Goal: Use online tool/utility: Utilize a website feature to perform a specific function

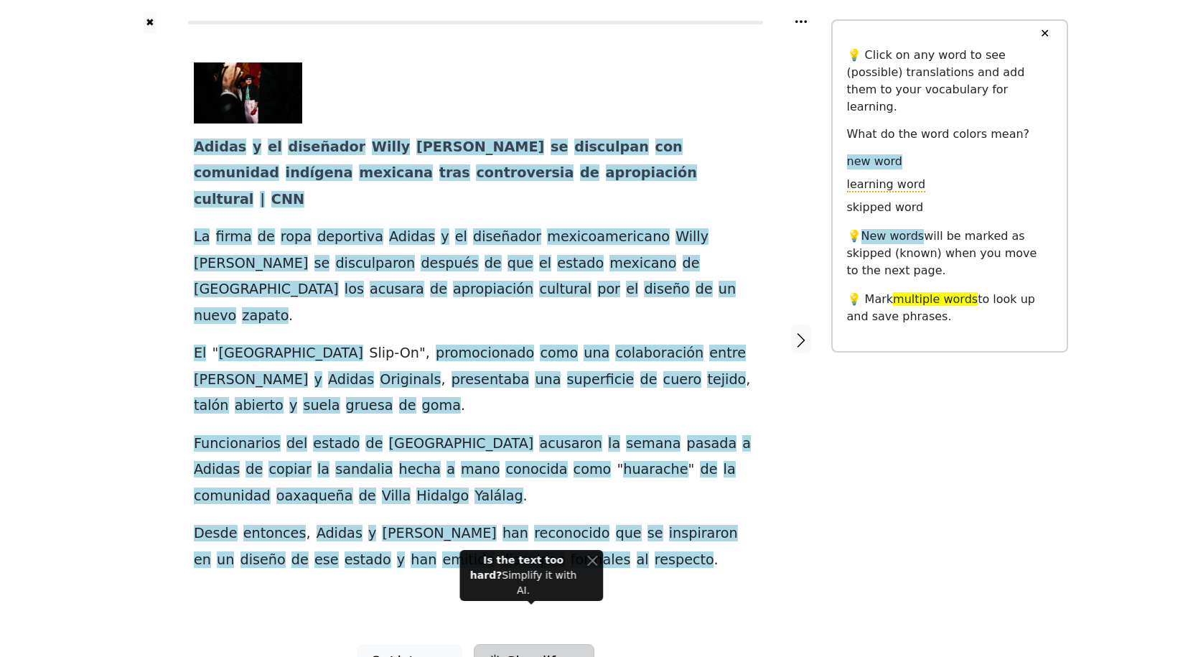
click at [432, 650] on span "Simplify" at bounding box center [410, 661] width 43 height 22
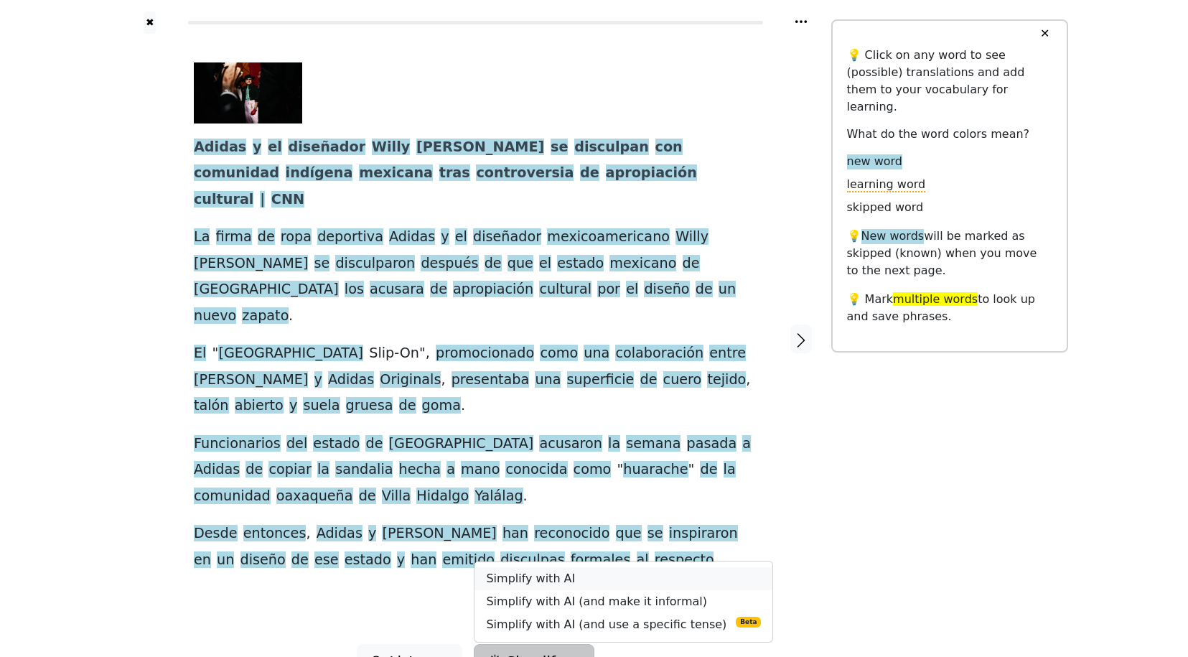
click at [543, 567] on link "Simplify with AI" at bounding box center [623, 578] width 298 height 23
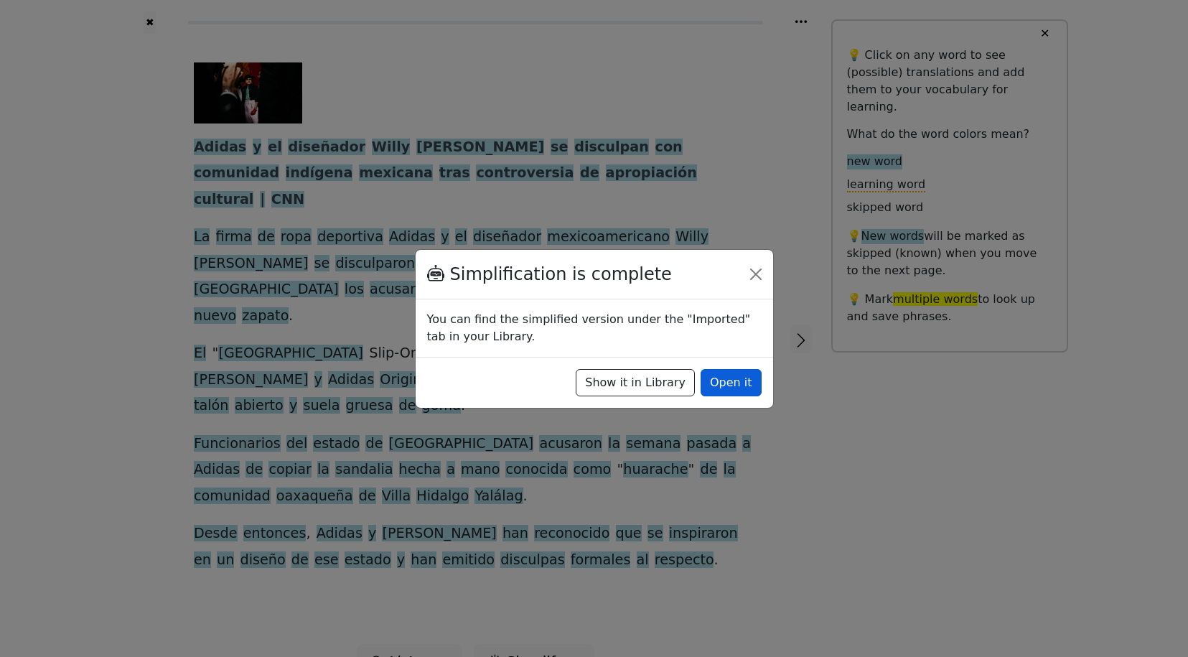
click at [731, 383] on button "Open it" at bounding box center [730, 382] width 61 height 27
